Goal: Check status: Check status

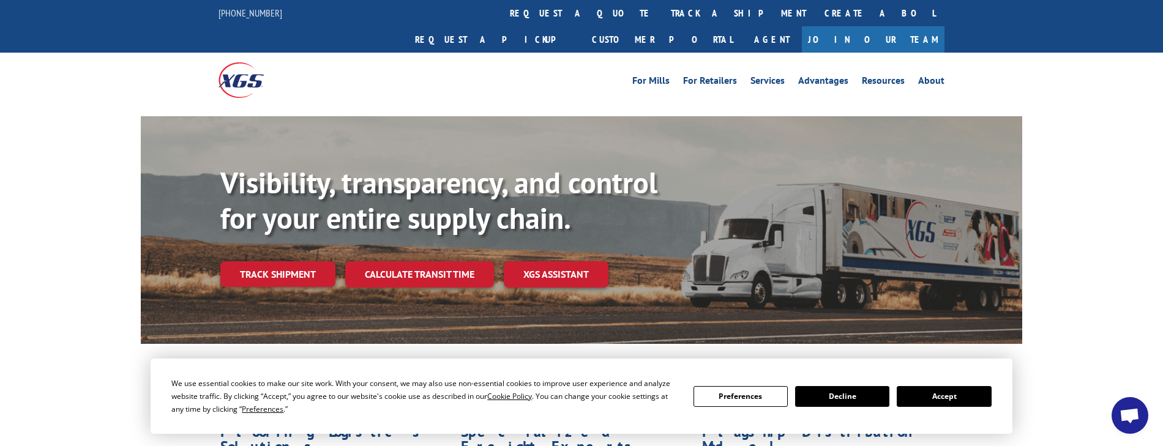
click at [970, 396] on button "Accept" at bounding box center [944, 396] width 94 height 21
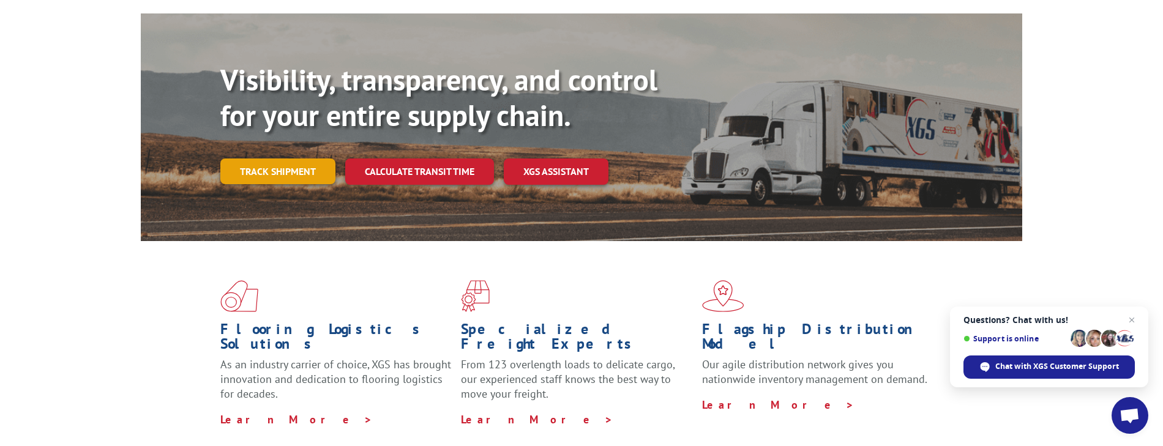
scroll to position [61, 0]
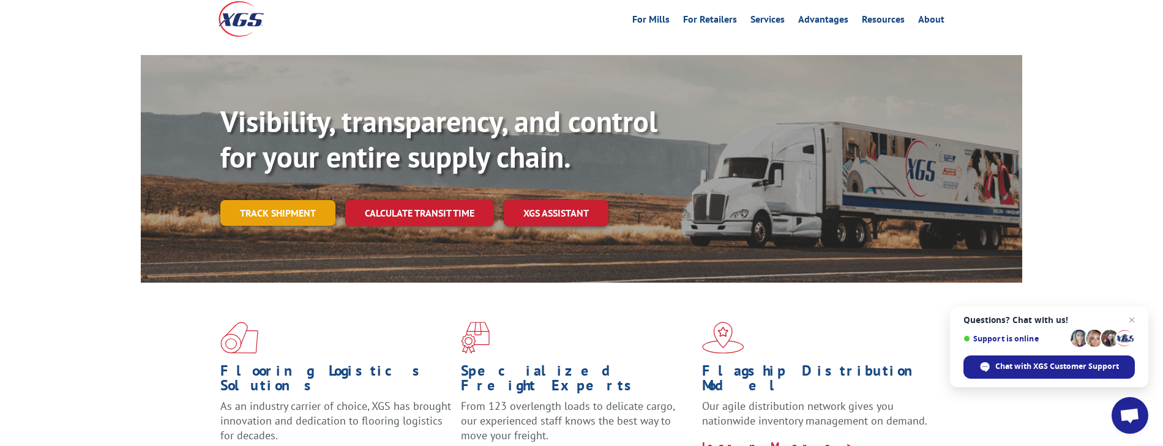
click at [271, 200] on link "Track shipment" at bounding box center [277, 213] width 115 height 26
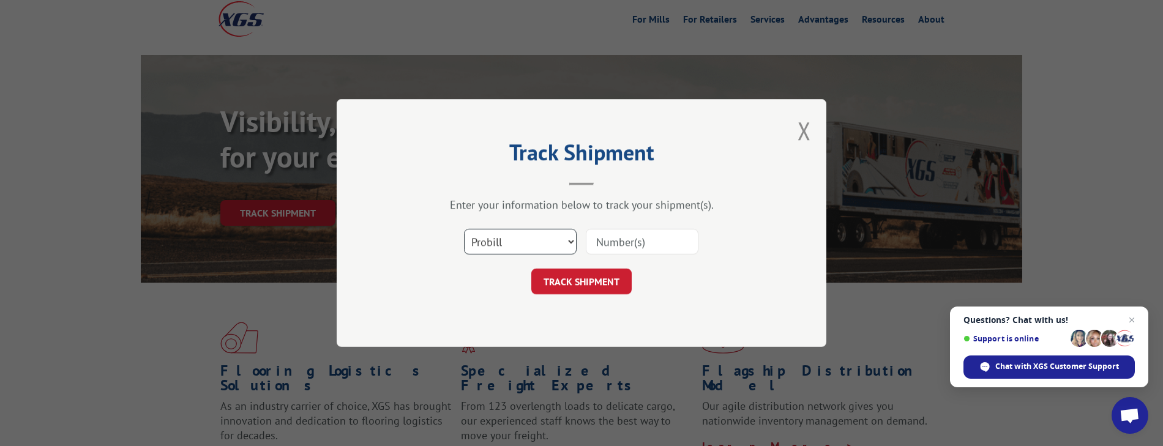
click at [528, 243] on select "Select category... Probill BOL PO" at bounding box center [520, 242] width 113 height 26
click at [622, 241] on input at bounding box center [642, 242] width 113 height 26
paste input "527719485"
type input "527719485"
click at [601, 277] on button "TRACK SHIPMENT" at bounding box center [581, 282] width 100 height 26
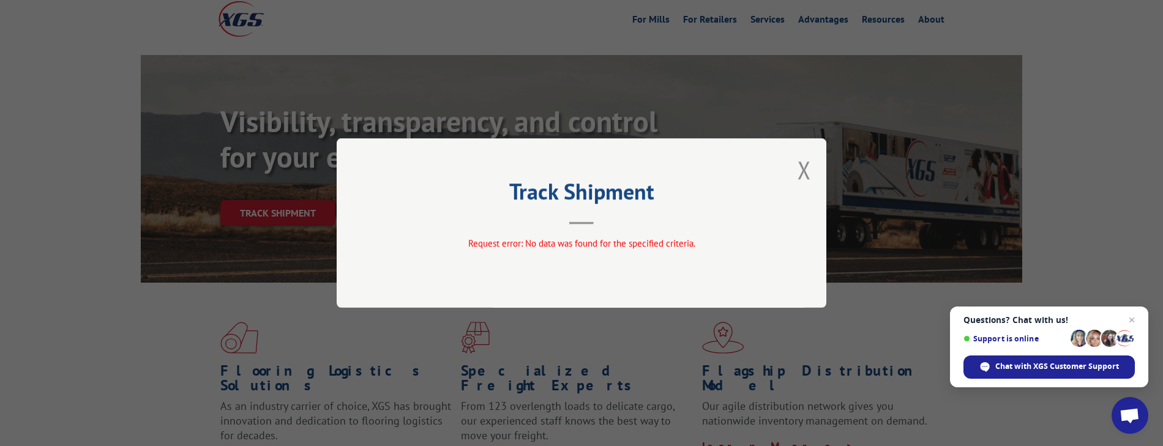
click at [563, 213] on header "Track Shipment" at bounding box center [581, 204] width 367 height 42
click at [578, 219] on header "Track Shipment" at bounding box center [581, 204] width 367 height 42
click at [804, 167] on button "Close modal" at bounding box center [803, 170] width 13 height 32
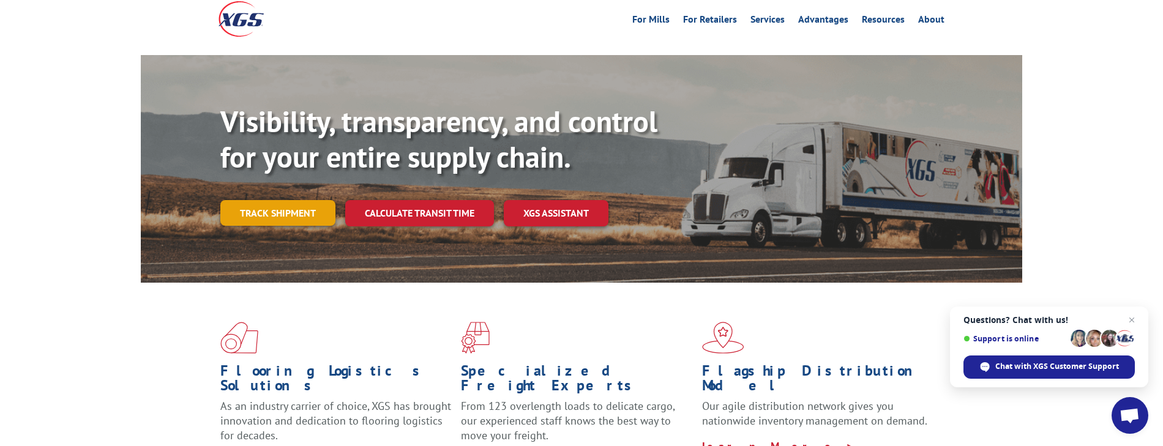
click at [294, 200] on link "Track shipment" at bounding box center [277, 213] width 115 height 26
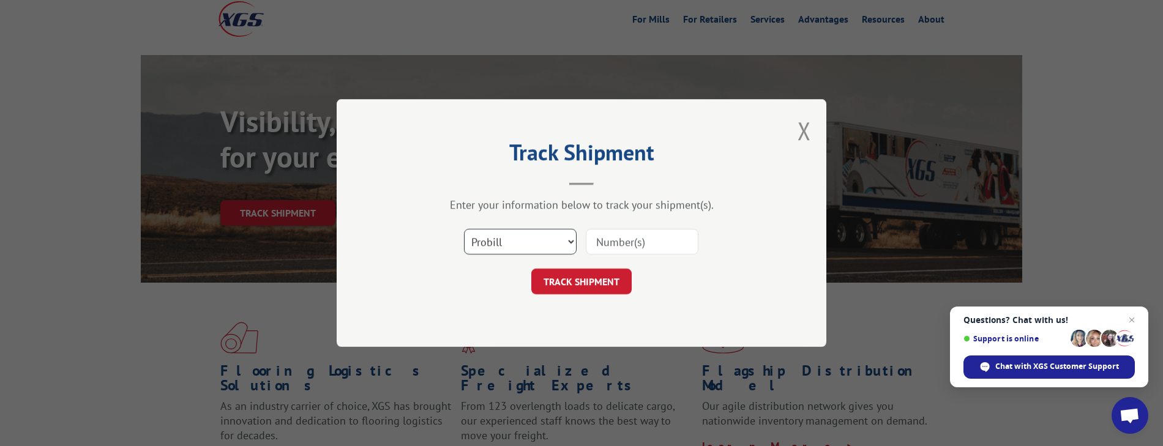
click at [544, 237] on select "Select category... Probill BOL PO" at bounding box center [520, 242] width 113 height 26
select select "bol"
click at [464, 229] on select "Select category... Probill BOL PO" at bounding box center [520, 242] width 113 height 26
click at [650, 251] on input at bounding box center [642, 242] width 113 height 26
paste input "527719485"
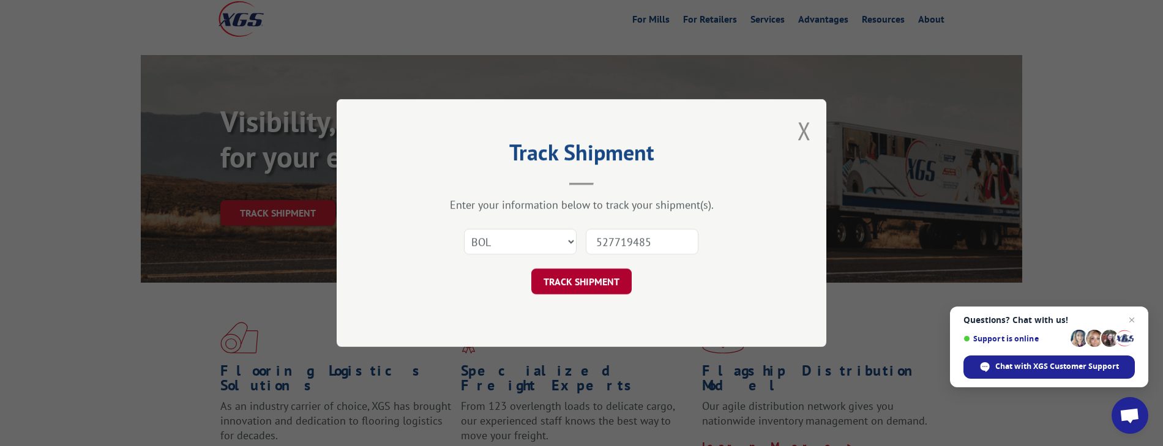
type input "527719485"
click at [616, 275] on button "TRACK SHIPMENT" at bounding box center [581, 282] width 100 height 26
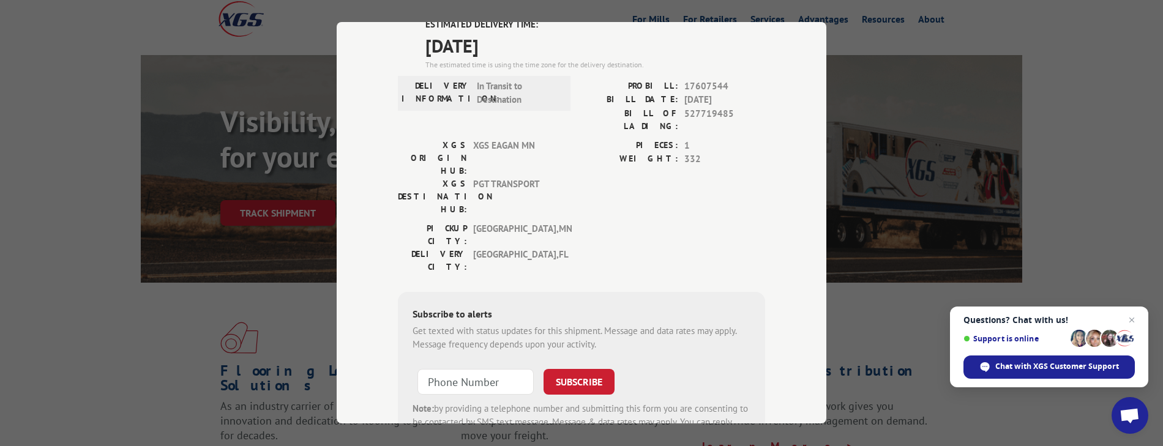
scroll to position [0, 0]
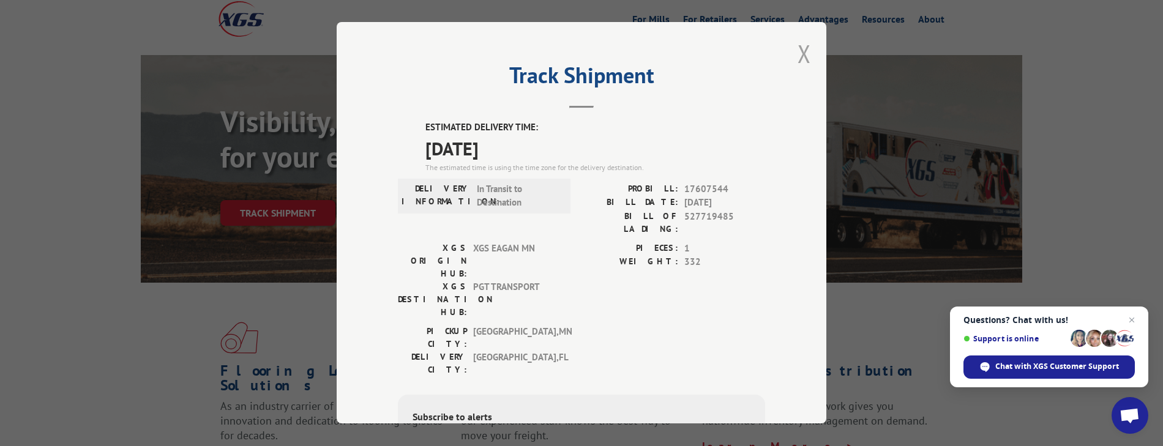
click at [803, 45] on button "Close modal" at bounding box center [803, 53] width 13 height 32
